Goal: Task Accomplishment & Management: Use online tool/utility

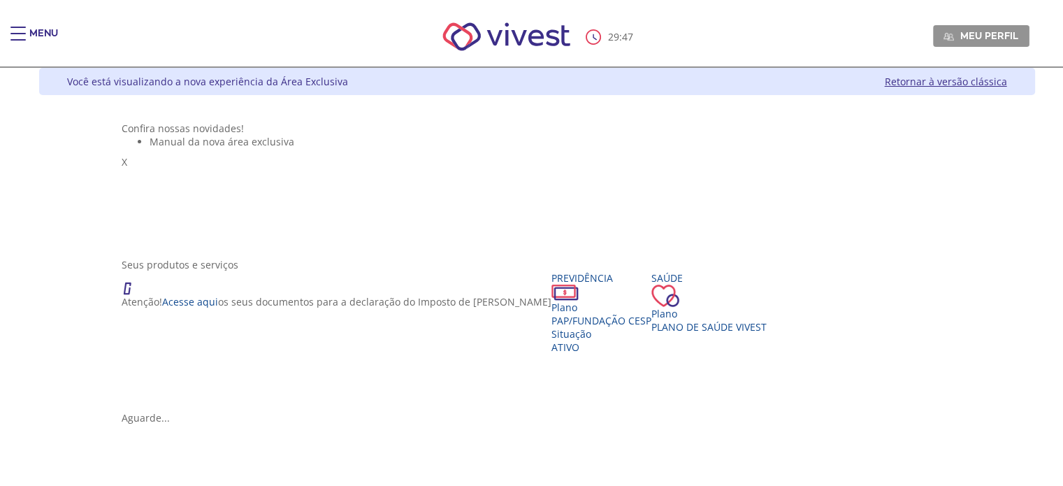
scroll to position [210, 0]
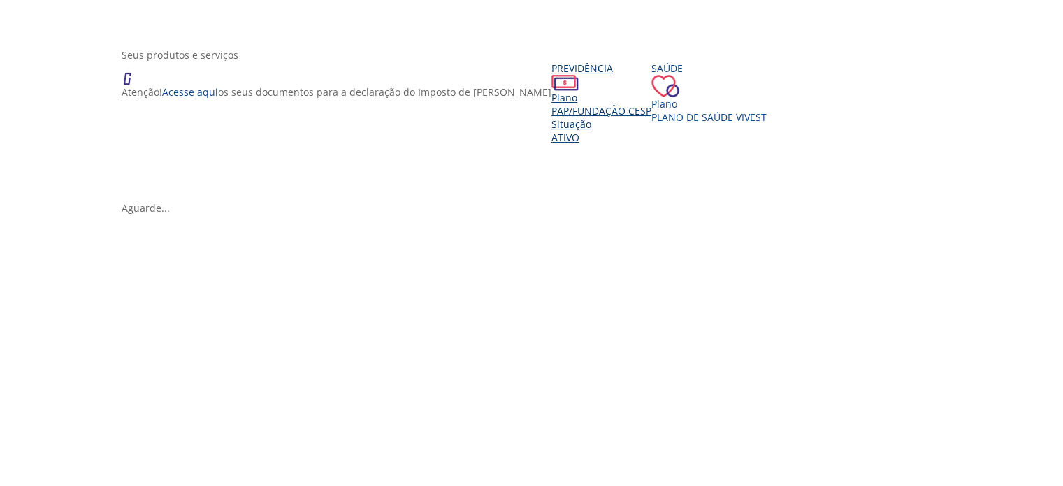
click at [552, 117] on span "PAP/Fundação CESP" at bounding box center [602, 110] width 100 height 13
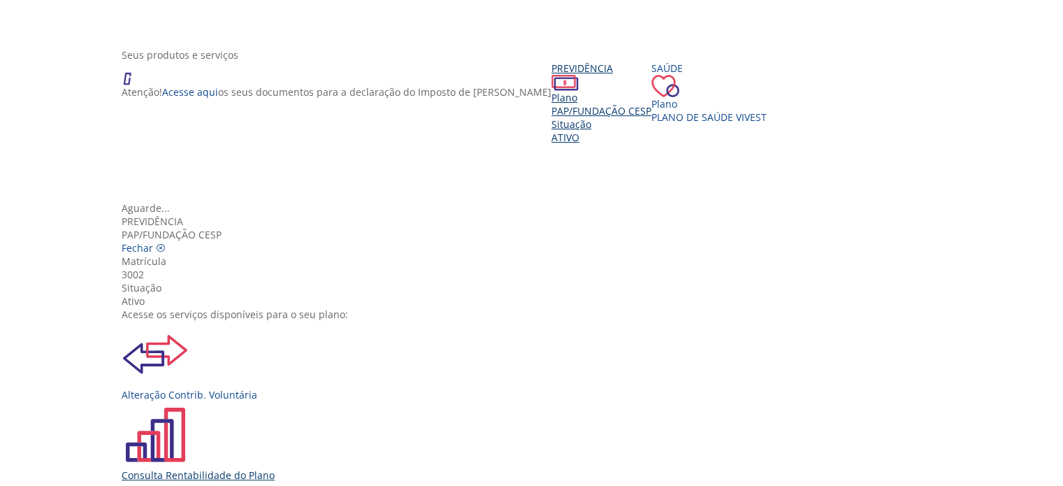
scroll to position [70, 0]
click at [454, 468] on div "Consulta Rentabilidade do Plano" at bounding box center [537, 474] width 831 height 13
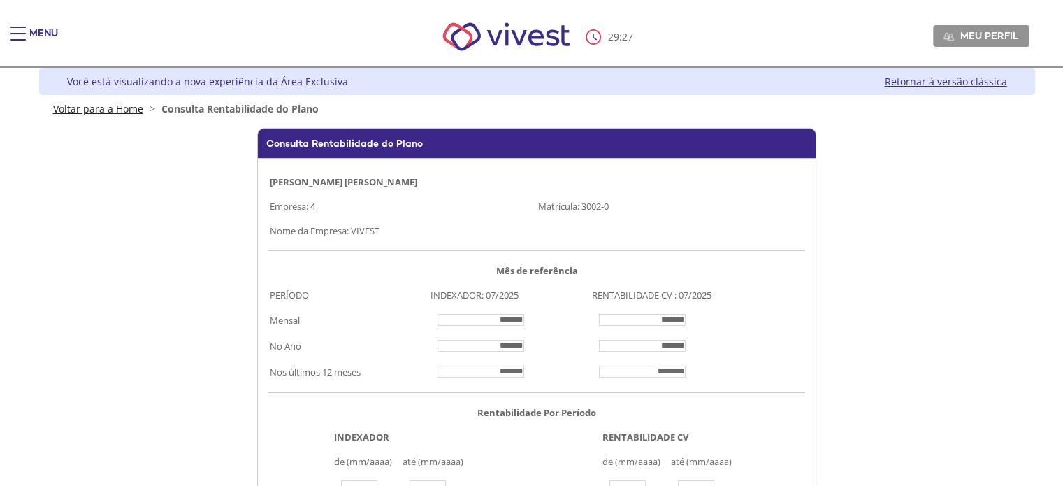
click at [109, 108] on link "Voltar para a Home" at bounding box center [98, 108] width 90 height 13
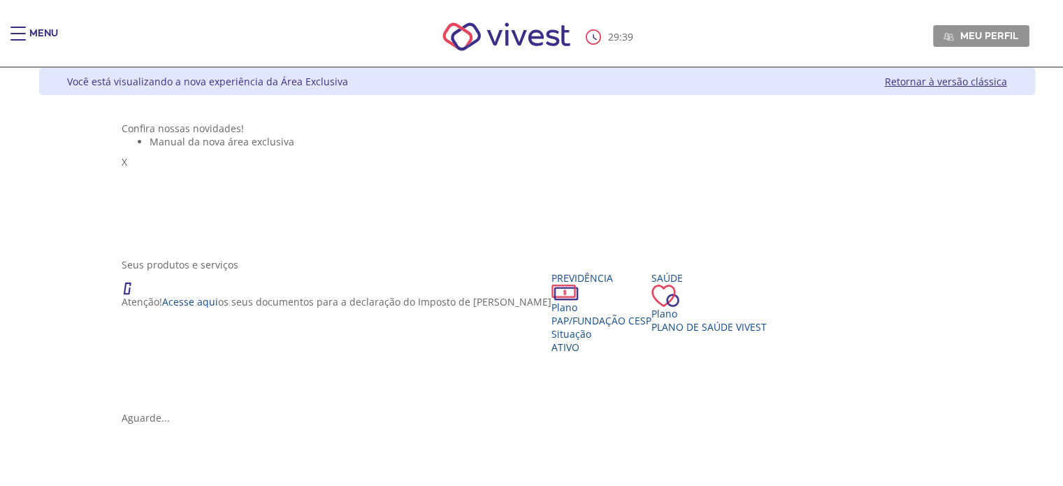
click at [15, 29] on div "Main header" at bounding box center [17, 41] width 15 height 28
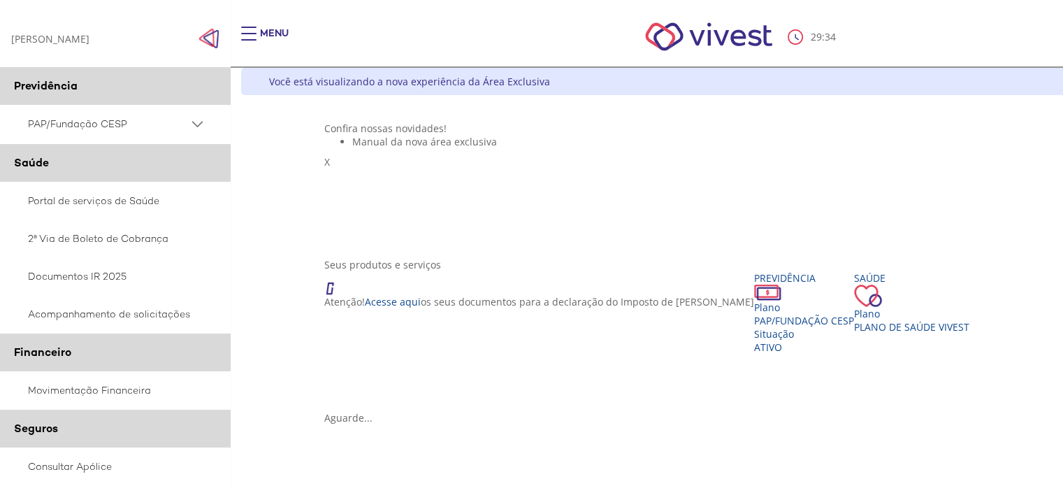
click at [201, 130] on PSAP_dropdown_icon at bounding box center [197, 123] width 17 height 17
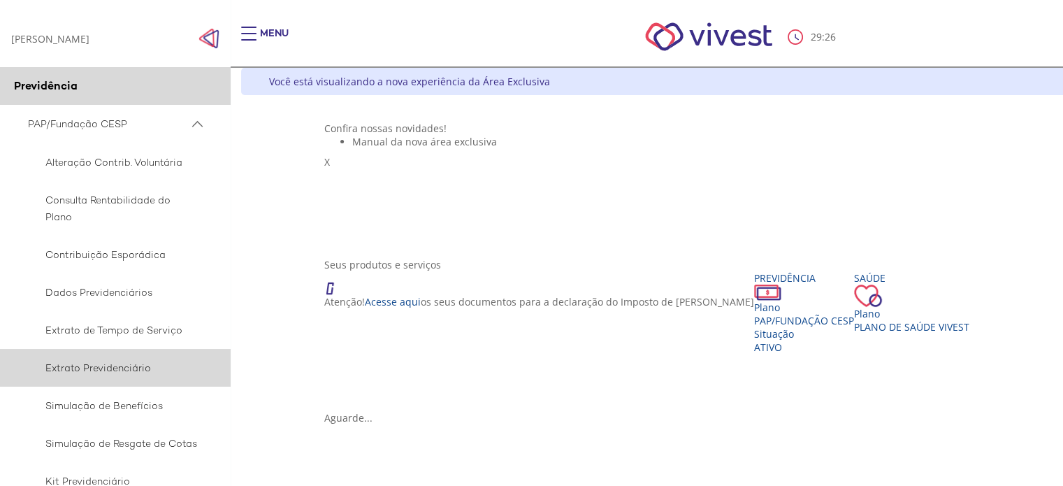
click at [95, 371] on span "Extrato Previdenciário" at bounding box center [113, 367] width 170 height 17
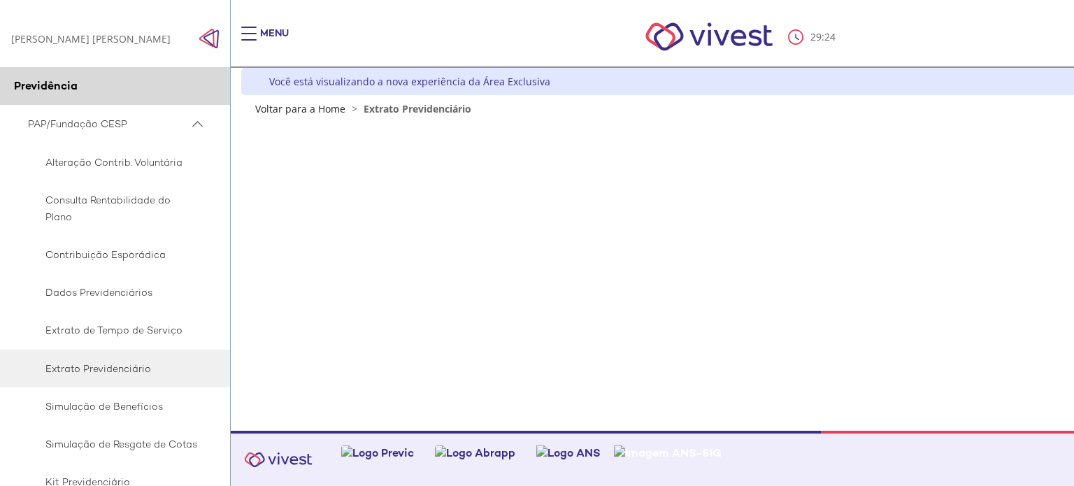
scroll to position [210, 0]
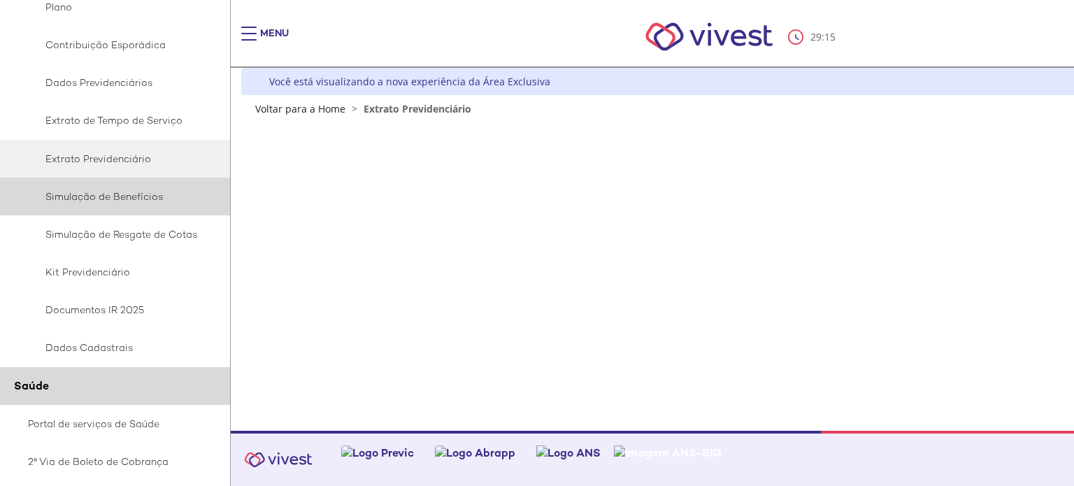
click at [120, 191] on link "Simulação de Benefícios" at bounding box center [115, 197] width 231 height 38
click at [115, 200] on span "Simulação de Benefícios" at bounding box center [113, 196] width 170 height 17
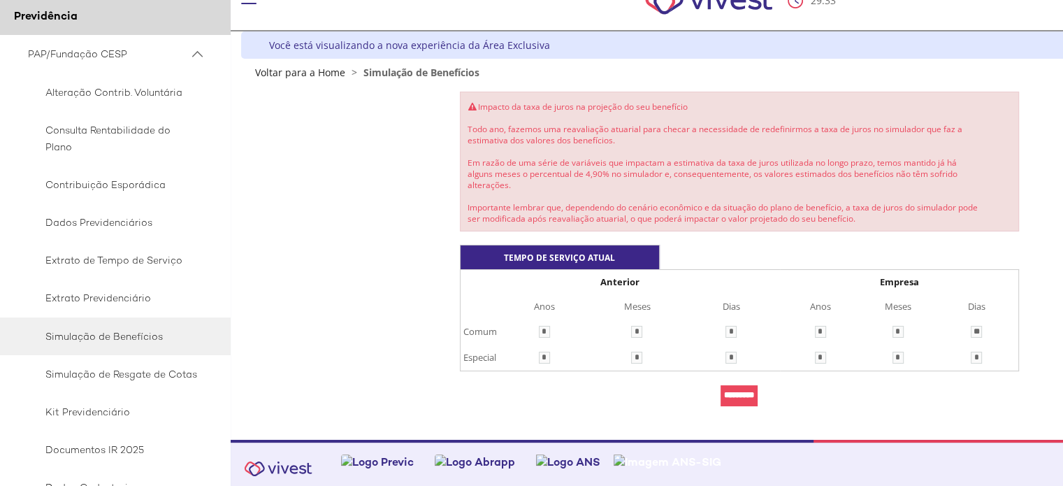
scroll to position [140, 0]
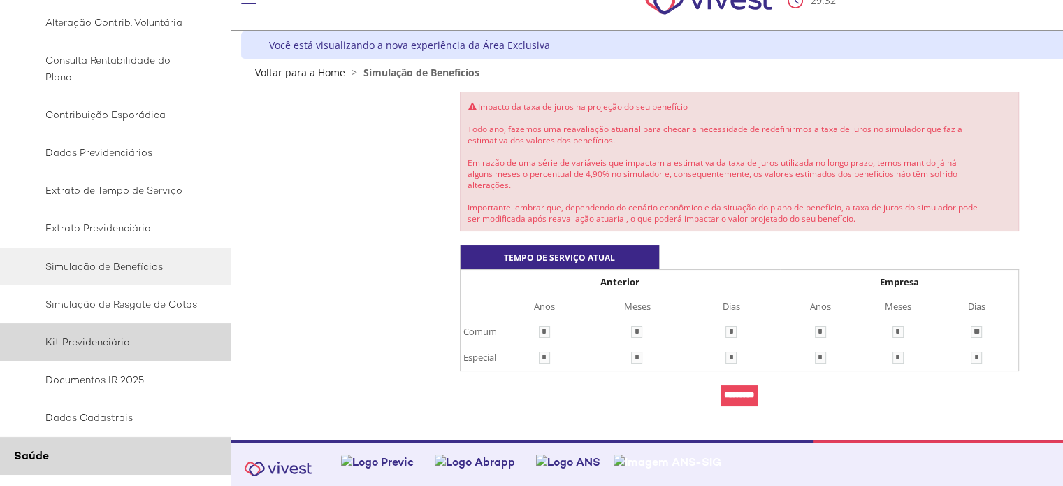
click at [101, 346] on span "Kit Previdenciário" at bounding box center [113, 341] width 170 height 17
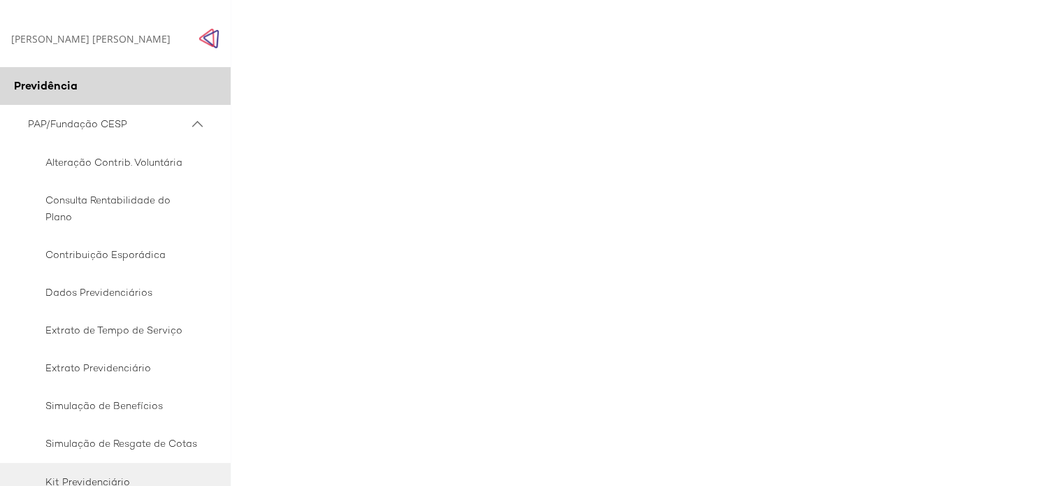
scroll to position [425, 0]
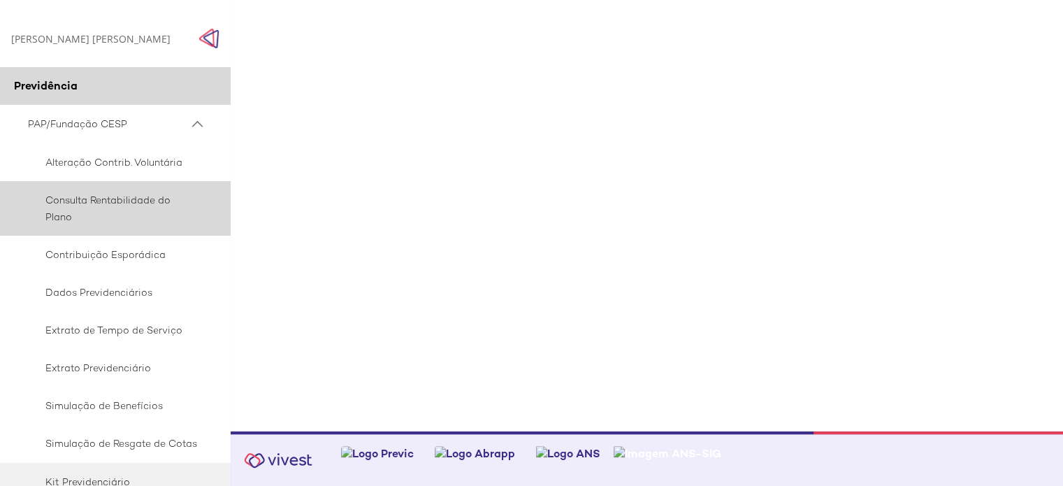
click at [103, 213] on span "Consulta Rentabilidade do Plano" at bounding box center [113, 209] width 170 height 34
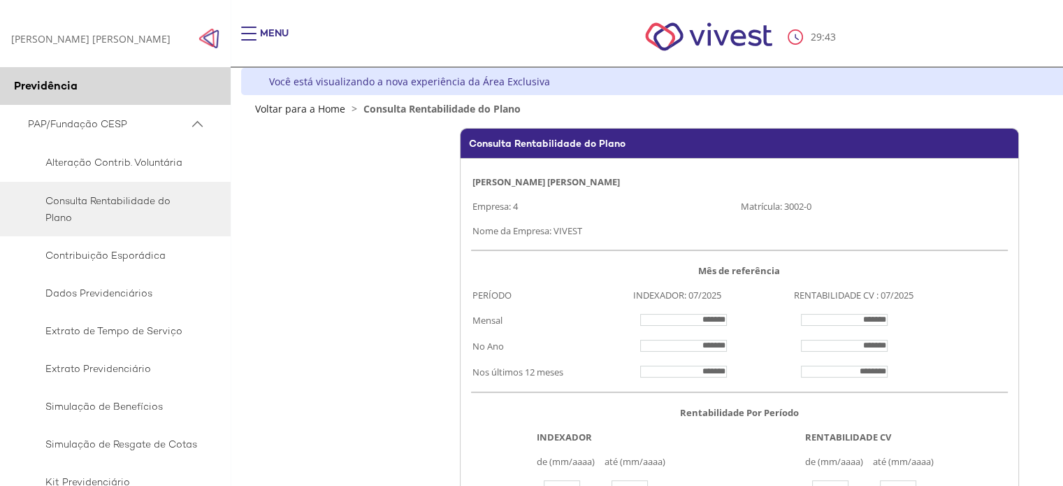
scroll to position [140, 0]
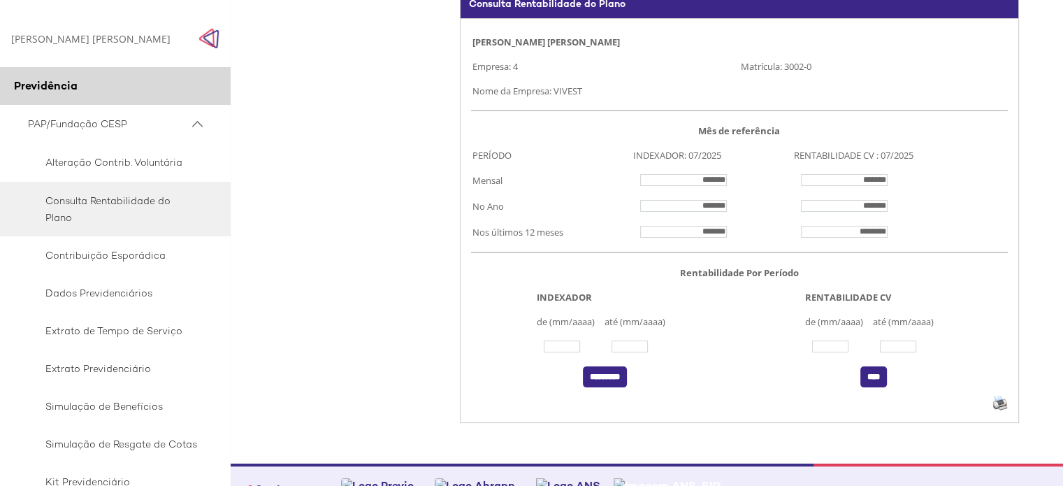
click at [829, 352] on input "Vivest" at bounding box center [830, 346] width 36 height 12
type input "*******"
click at [905, 351] on input "Vivest" at bounding box center [898, 346] width 36 height 12
type input "*******"
click at [870, 387] on input "****" at bounding box center [874, 376] width 27 height 21
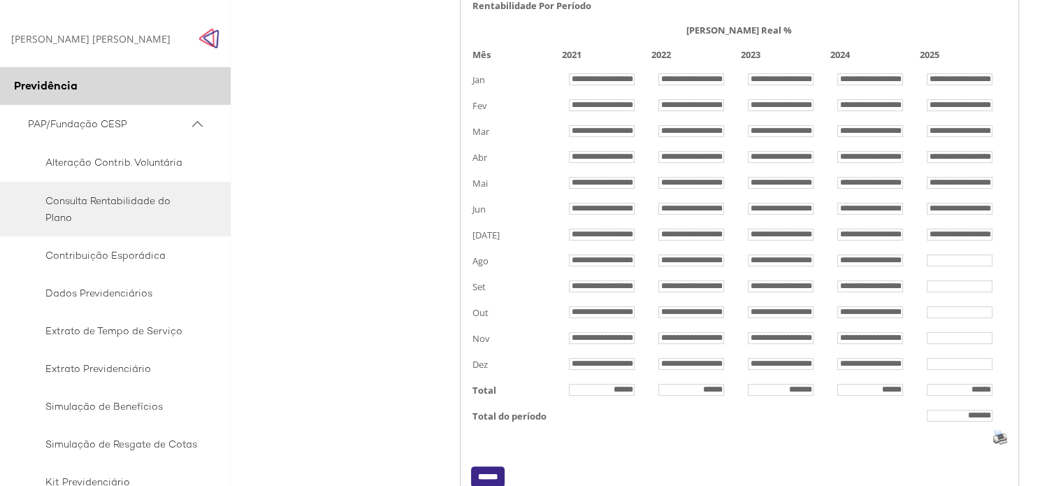
scroll to position [405, 0]
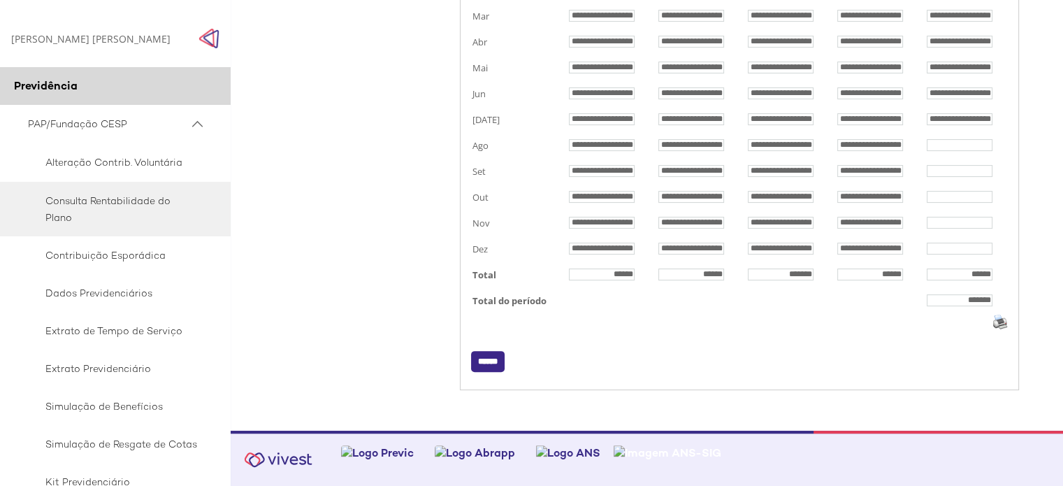
click at [487, 361] on input "******" at bounding box center [488, 361] width 34 height 21
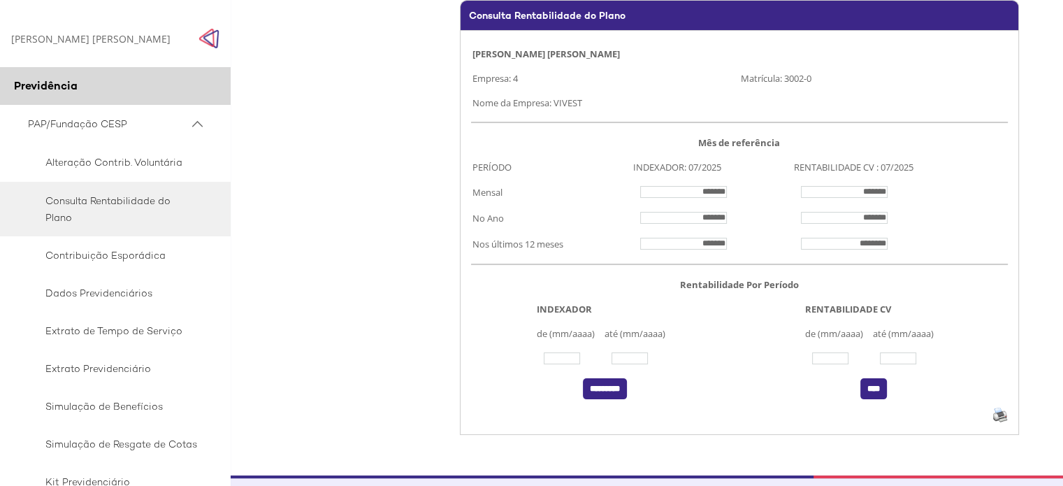
scroll to position [58, 0]
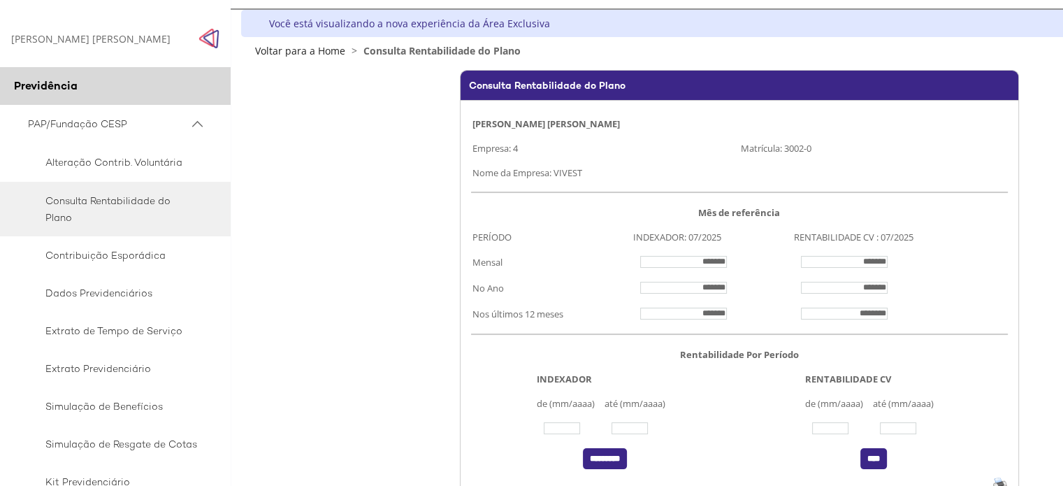
click at [89, 133] on span "PAP/Fundação CESP" at bounding box center [108, 123] width 161 height 17
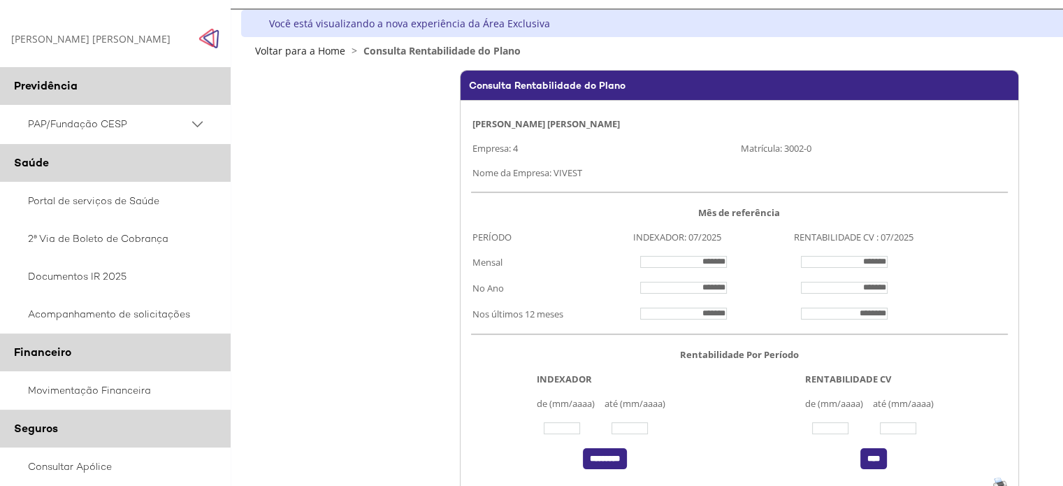
click at [89, 133] on span "PAP/Fundação CESP" at bounding box center [108, 123] width 161 height 17
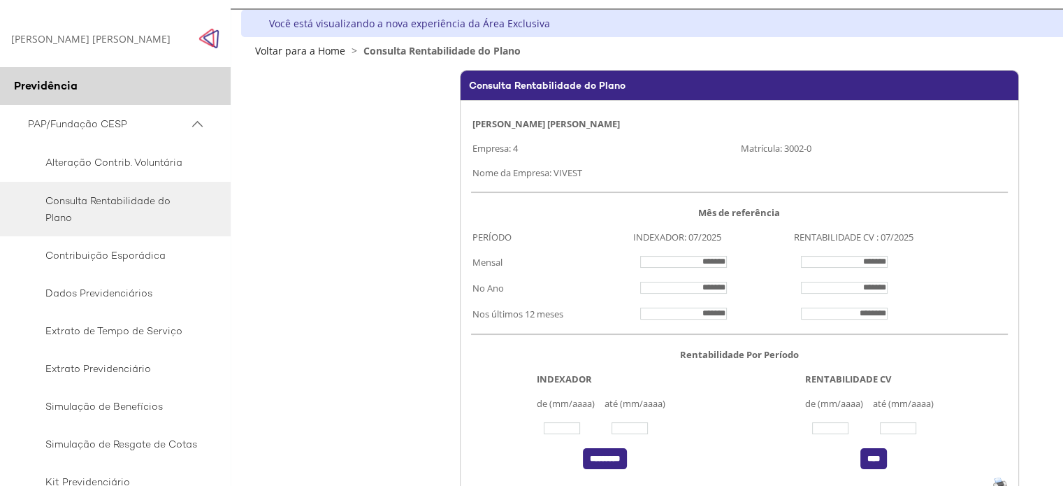
scroll to position [70, 0]
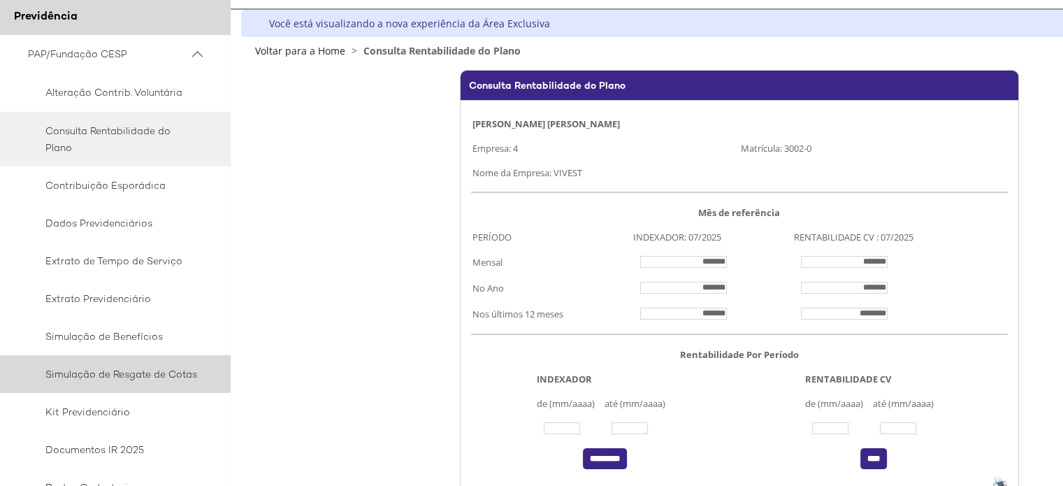
click at [113, 380] on span "Simulação de Resgate de Cotas" at bounding box center [113, 374] width 170 height 17
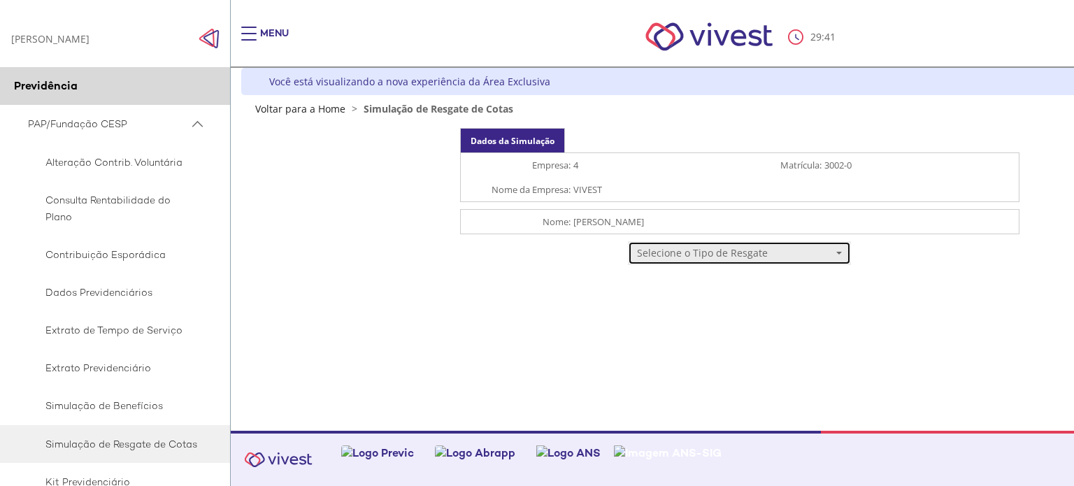
click at [789, 250] on span "Selecione o Tipo de Resgate" at bounding box center [734, 253] width 195 height 14
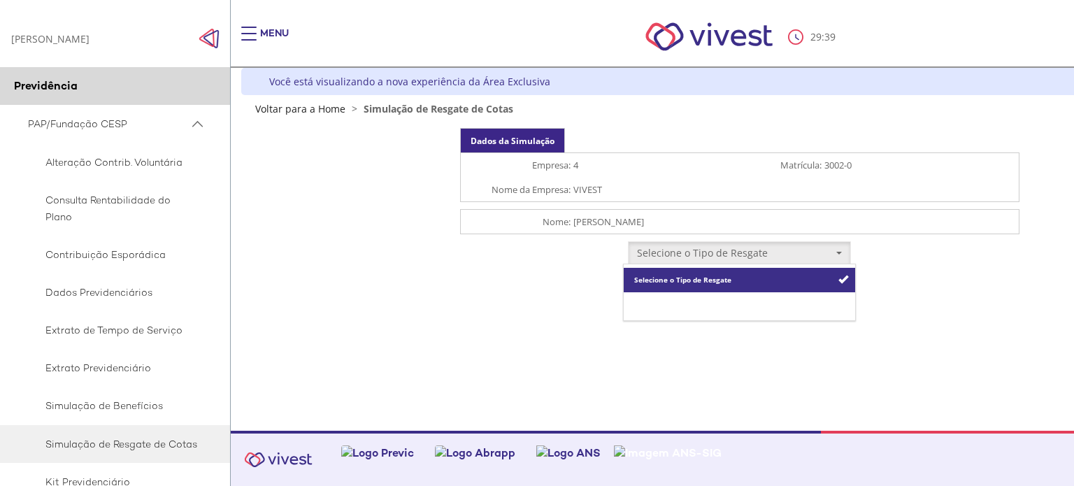
click at [659, 304] on span "Resgate Total" at bounding box center [658, 304] width 48 height 10
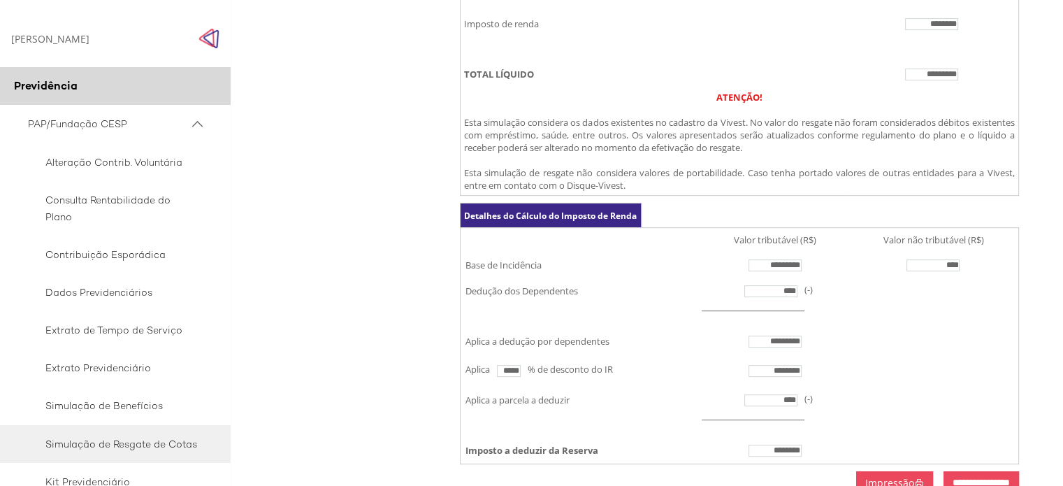
scroll to position [661, 0]
